Goal: Information Seeking & Learning: Learn about a topic

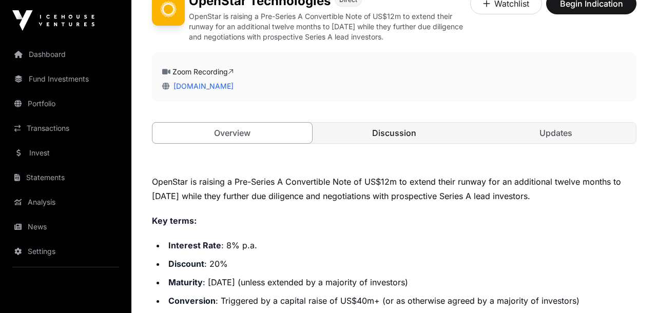
scroll to position [272, 0]
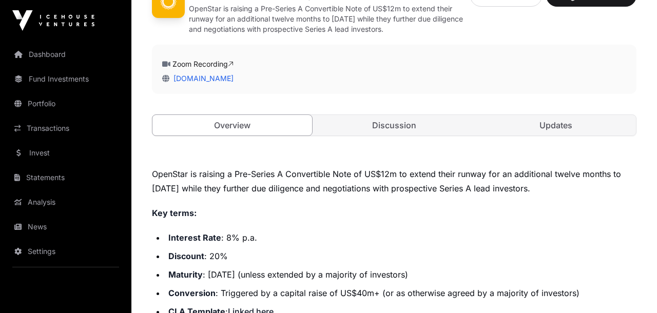
click at [411, 192] on p "OpenStar is raising a Pre-Series A Convertible Note of US$12m to extend their r…" at bounding box center [394, 181] width 484 height 29
click at [390, 191] on p "OpenStar is raising a Pre-Series A Convertible Note of US$12m to extend their r…" at bounding box center [394, 181] width 484 height 29
click at [378, 188] on p "OpenStar is raising a Pre-Series A Convertible Note of US$12m to extend their r…" at bounding box center [394, 181] width 484 height 29
click at [370, 188] on p "OpenStar is raising a Pre-Series A Convertible Note of US$12m to extend their r…" at bounding box center [394, 181] width 484 height 29
click at [399, 179] on p "OpenStar is raising a Pre-Series A Convertible Note of US$12m to extend their r…" at bounding box center [394, 181] width 484 height 29
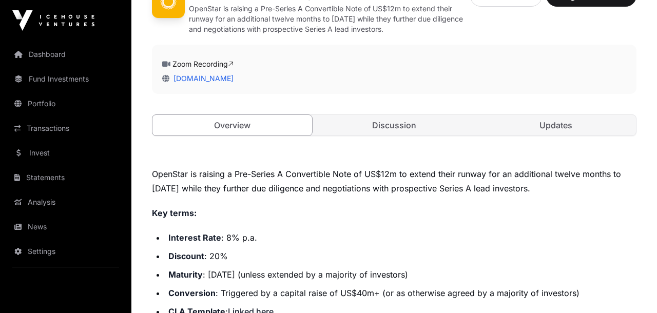
click at [381, 179] on p "OpenStar is raising a Pre-Series A Convertible Note of US$12m to extend their r…" at bounding box center [394, 181] width 484 height 29
click at [375, 179] on p "OpenStar is raising a Pre-Series A Convertible Note of US$12m to extend their r…" at bounding box center [394, 181] width 484 height 29
click at [340, 174] on p "OpenStar is raising a Pre-Series A Convertible Note of US$12m to extend their r…" at bounding box center [394, 181] width 484 height 29
click at [411, 187] on p "OpenStar is raising a Pre-Series A Convertible Note of US$12m to extend their r…" at bounding box center [394, 181] width 484 height 29
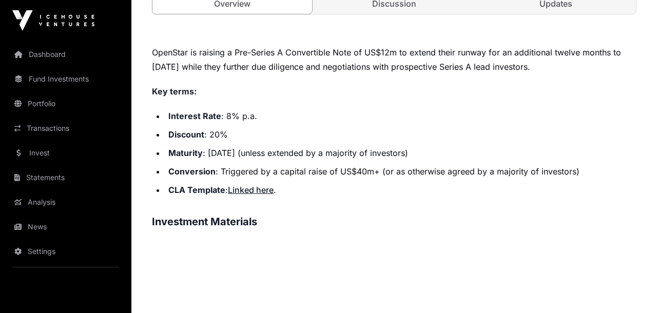
scroll to position [395, 0]
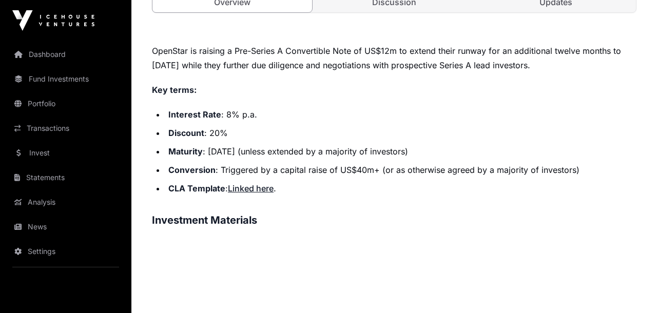
click at [375, 169] on li "Conversion : Triggered by a capital raise of US$40m+ (or as otherwise agreed by…" at bounding box center [400, 170] width 471 height 14
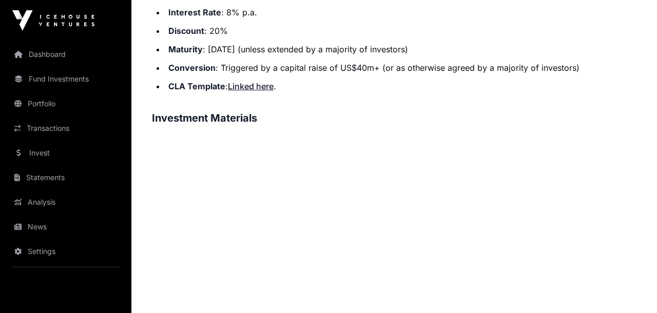
scroll to position [554, 0]
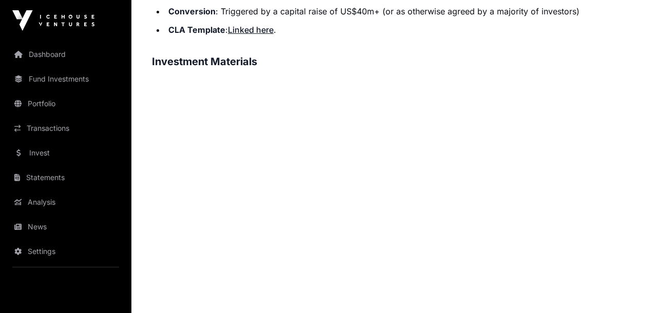
click at [581, 202] on figure at bounding box center [394, 260] width 484 height 369
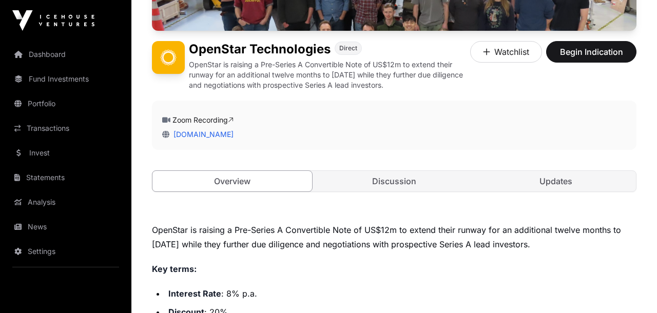
scroll to position [217, 0]
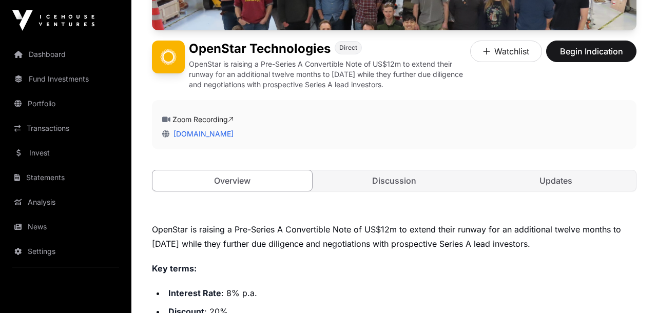
click at [455, 245] on p "OpenStar is raising a Pre-Series A Convertible Note of US$12m to extend their r…" at bounding box center [394, 236] width 484 height 29
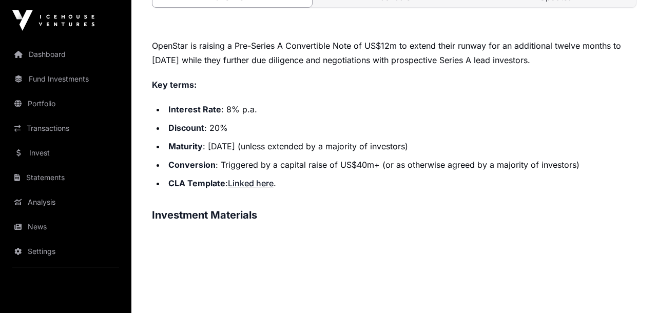
scroll to position [405, 0]
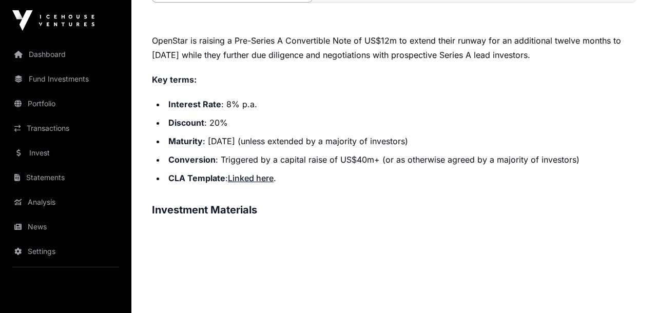
drag, startPoint x: 437, startPoint y: 139, endPoint x: 405, endPoint y: 139, distance: 31.8
click at [405, 139] on li "Maturity : [DATE] (unless extended by a majority of investors)" at bounding box center [400, 141] width 471 height 14
click at [391, 140] on li "Maturity : [DATE] (unless extended by a majority of investors)" at bounding box center [400, 141] width 471 height 14
drag, startPoint x: 435, startPoint y: 140, endPoint x: 405, endPoint y: 140, distance: 29.2
click at [405, 140] on li "Maturity : [DATE] (unless extended by a majority of investors)" at bounding box center [400, 141] width 471 height 14
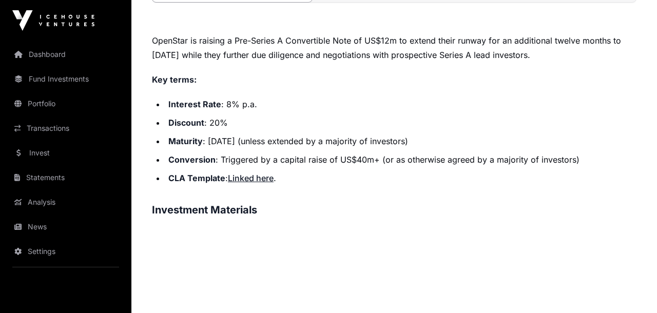
click at [394, 138] on li "Maturity : [DATE] (unless extended by a majority of investors)" at bounding box center [400, 141] width 471 height 14
drag, startPoint x: 454, startPoint y: 135, endPoint x: 374, endPoint y: 141, distance: 79.7
click at [374, 141] on li "Maturity : [DATE] (unless extended by a majority of investors)" at bounding box center [400, 141] width 471 height 14
click at [369, 142] on li "Maturity : [DATE] (unless extended by a majority of investors)" at bounding box center [400, 141] width 471 height 14
drag, startPoint x: 422, startPoint y: 141, endPoint x: 409, endPoint y: 141, distance: 13.3
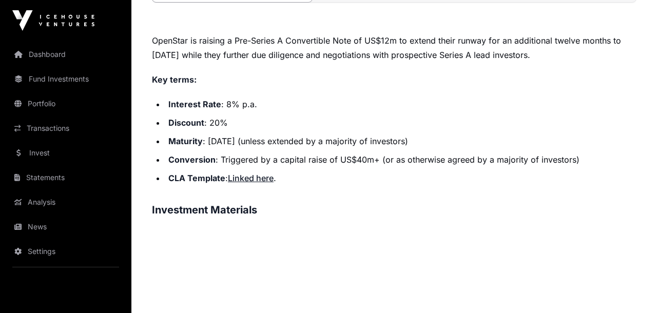
click at [409, 141] on li "Maturity : [DATE] (unless extended by a majority of investors)" at bounding box center [400, 141] width 471 height 14
click at [399, 143] on li "Maturity : [DATE] (unless extended by a majority of investors)" at bounding box center [400, 141] width 471 height 14
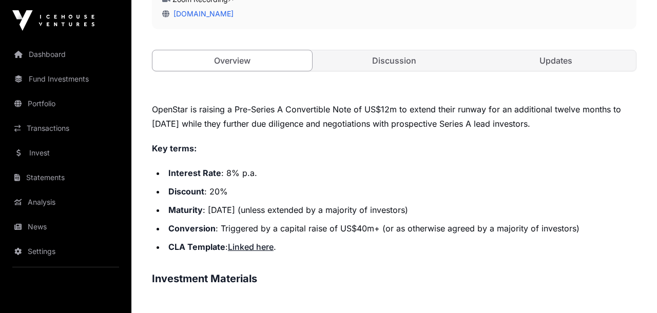
scroll to position [334, 0]
